Goal: Information Seeking & Learning: Compare options

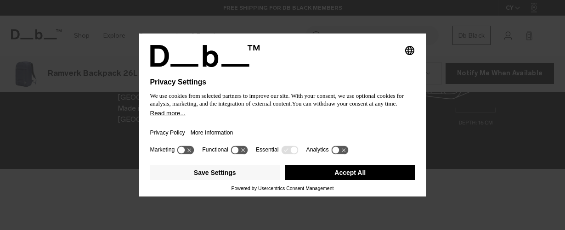
scroll to position [1150, 0]
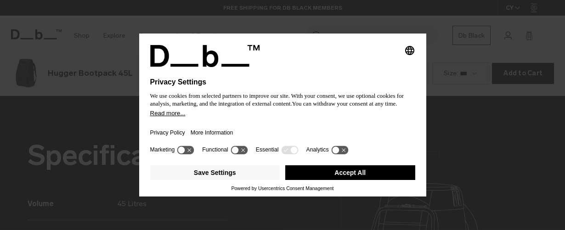
scroll to position [1150, 0]
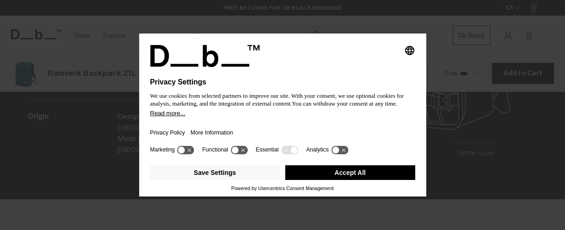
scroll to position [1150, 0]
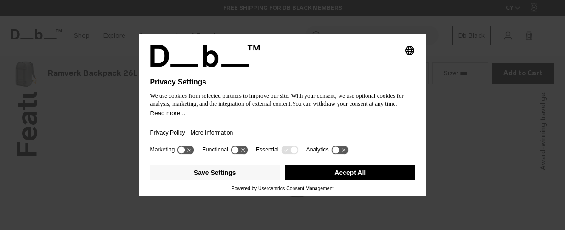
scroll to position [1150, 0]
